Goal: Information Seeking & Learning: Learn about a topic

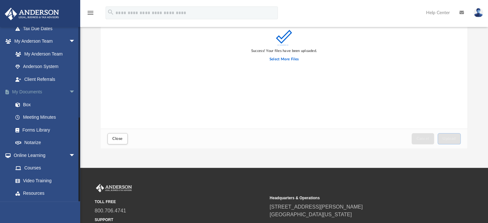
scroll to position [184, 0]
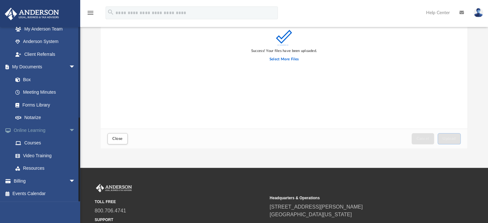
click at [69, 130] on span "arrow_drop_down" at bounding box center [75, 130] width 13 height 13
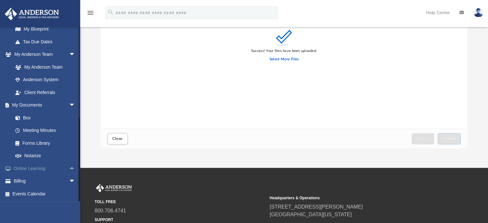
click at [34, 164] on link "Online Learning arrow_drop_up" at bounding box center [44, 168] width 81 height 13
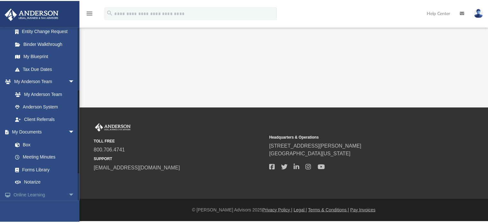
scroll to position [128, 0]
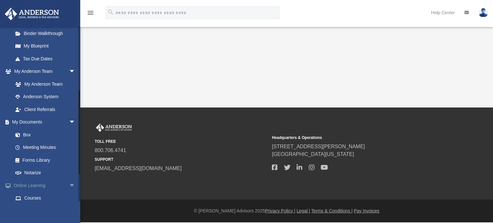
click at [40, 183] on link "Online Learning arrow_drop_down" at bounding box center [44, 185] width 81 height 13
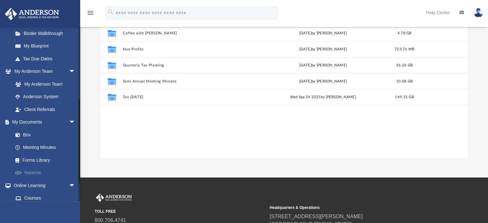
scroll to position [184, 0]
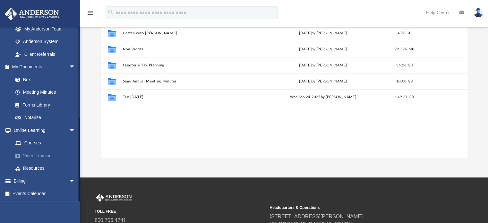
click at [39, 155] on link "Video Training" at bounding box center [47, 155] width 76 height 13
click at [41, 155] on link "Video Training" at bounding box center [47, 155] width 76 height 13
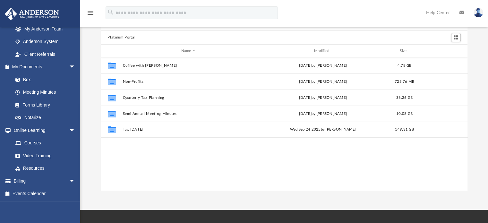
scroll to position [0, 0]
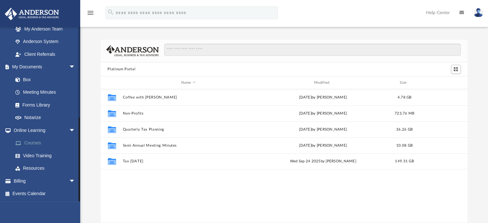
click at [36, 141] on link "Courses" at bounding box center [47, 143] width 76 height 13
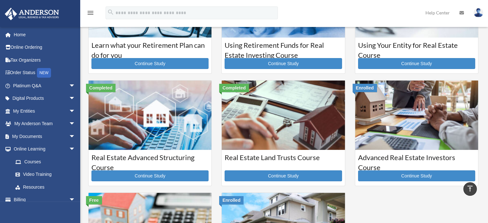
scroll to position [64, 0]
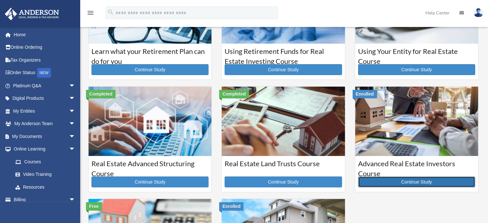
click at [409, 178] on link "Continue Study" at bounding box center [416, 181] width 117 height 11
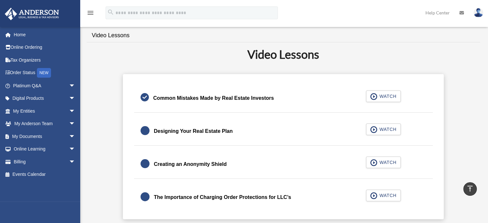
scroll to position [96, 0]
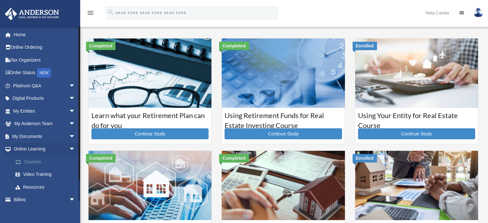
scroll to position [64, 0]
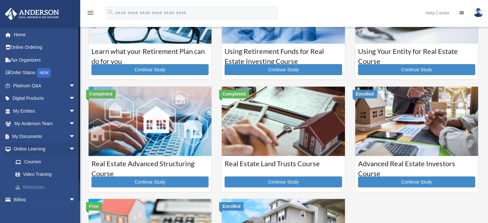
click at [42, 186] on link "Resources" at bounding box center [47, 187] width 76 height 13
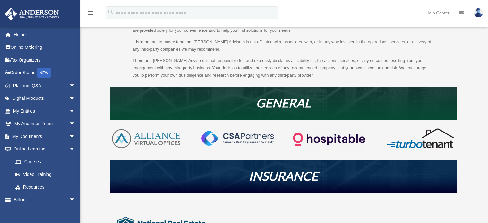
scroll to position [96, 0]
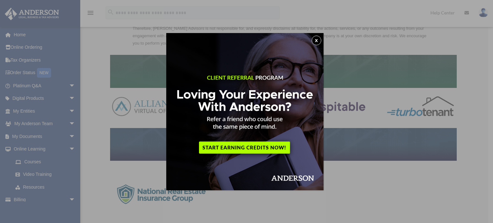
click at [317, 39] on button "x" at bounding box center [317, 41] width 10 height 10
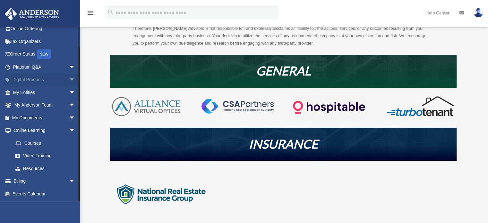
click at [69, 79] on span "arrow_drop_down" at bounding box center [75, 79] width 13 height 13
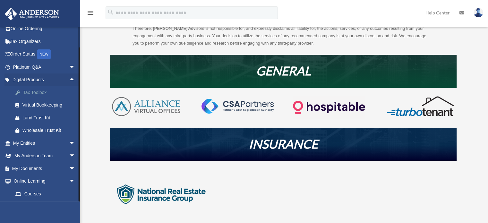
click at [45, 91] on div "Tax Toolbox" at bounding box center [49, 93] width 55 height 8
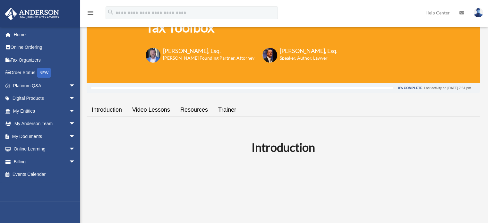
scroll to position [96, 0]
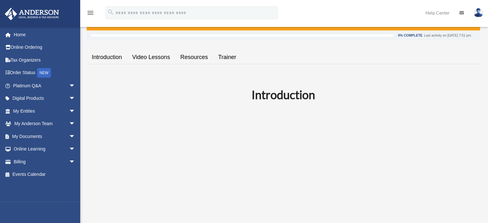
click at [149, 57] on link "Video Lessons" at bounding box center [151, 57] width 48 height 18
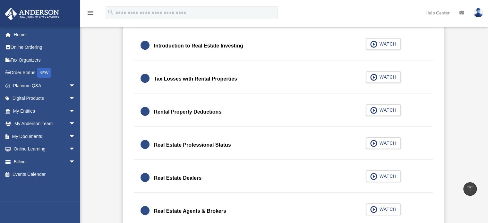
scroll to position [430, 0]
click at [375, 107] on span "button" at bounding box center [373, 110] width 7 height 7
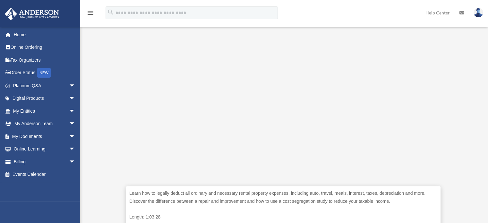
scroll to position [160, 0]
